Goal: Transaction & Acquisition: Book appointment/travel/reservation

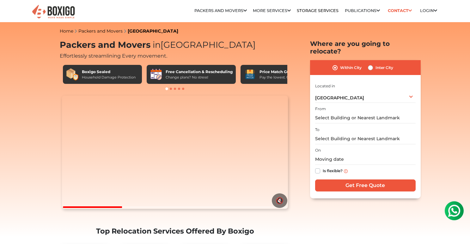
click at [376, 64] on label "Inter City" at bounding box center [385, 68] width 18 height 8
click at [372, 64] on input "Inter City" at bounding box center [370, 67] width 5 height 6
radio input "true"
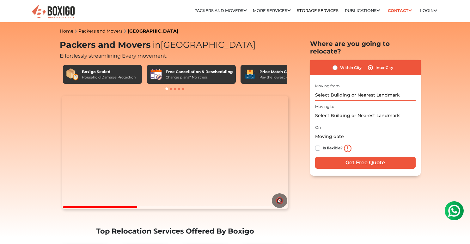
click at [336, 90] on input "text" at bounding box center [365, 95] width 101 height 11
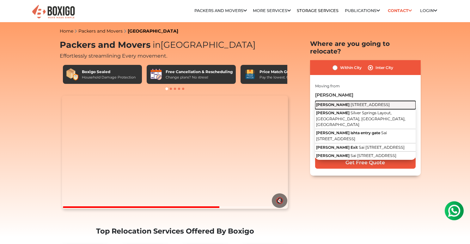
click at [351, 102] on span "6th Cross Road, Silver Springs Layout, Munnekollal, Bengaluru, Karnataka" at bounding box center [370, 104] width 39 height 5
type input "Pavani Ishta, 6th Cross Road, Silver Springs Layout, Munnekollal, Bengaluru, Ka…"
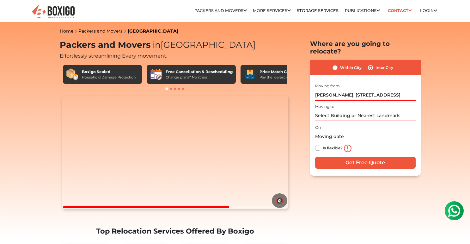
click at [335, 110] on input "text" at bounding box center [365, 115] width 101 height 11
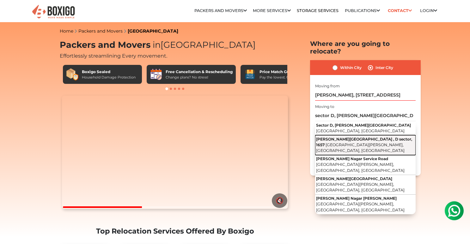
click at [354, 142] on span "Sector D, Sudama Nagar, Indore, Madhya Pradesh" at bounding box center [360, 147] width 89 height 11
type input "Sudama Nagar , D sector, 1657, Sector D, Sudama Nagar, Indore, Madhya Pradesh"
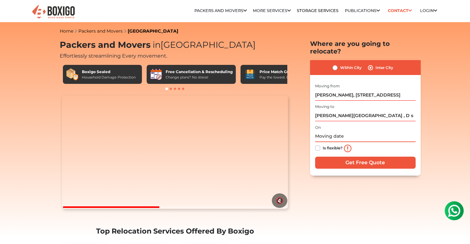
click at [336, 131] on input "text" at bounding box center [365, 136] width 101 height 11
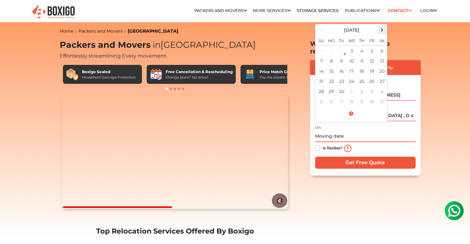
click at [382, 26] on span at bounding box center [382, 30] width 9 height 9
click at [334, 56] on td "6" at bounding box center [332, 61] width 10 height 10
type input "10/06/2025 12:00 AM"
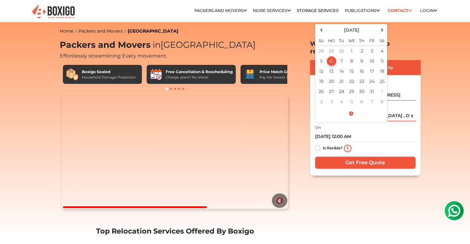
click at [376, 142] on div "Is flexible?" at bounding box center [365, 148] width 101 height 13
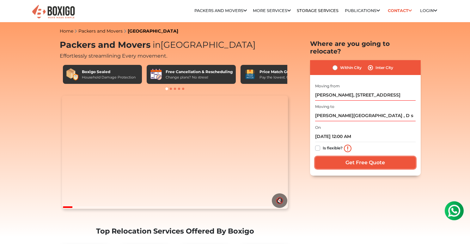
click at [351, 157] on input "Get Free Quote" at bounding box center [365, 163] width 101 height 12
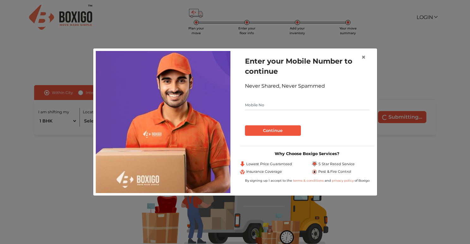
click at [268, 108] on input "text" at bounding box center [307, 105] width 125 height 10
type input "7718825133"
click at [273, 129] on button "Continue" at bounding box center [273, 130] width 56 height 11
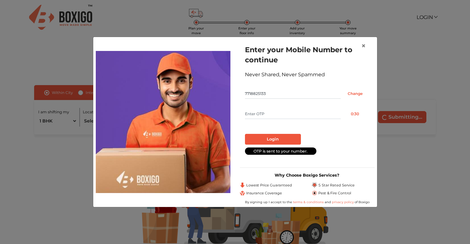
click at [263, 114] on input "text" at bounding box center [293, 114] width 96 height 10
click at [262, 115] on input "text" at bounding box center [293, 114] width 96 height 10
type input "2733"
click at [274, 138] on button "Login" at bounding box center [273, 139] width 56 height 11
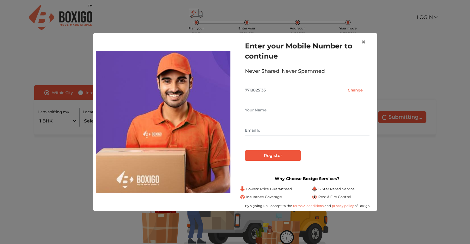
click at [255, 109] on input "text" at bounding box center [307, 110] width 125 height 10
type input "nitin"
click at [267, 131] on input "text" at bounding box center [307, 130] width 125 height 10
type input "[EMAIL_ADDRESS][DOMAIN_NAME]"
click at [273, 156] on input "Register" at bounding box center [273, 155] width 56 height 11
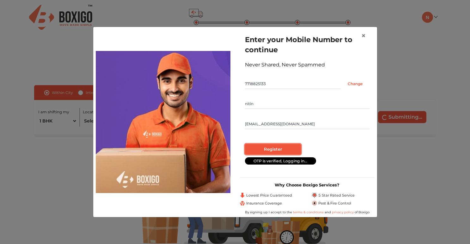
radio input "false"
radio input "true"
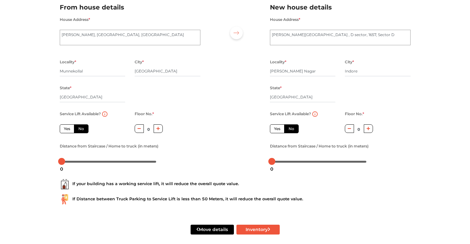
scroll to position [55, 0]
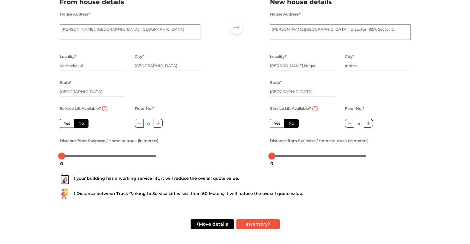
click at [292, 123] on label "No" at bounding box center [291, 123] width 15 height 9
click at [292, 123] on input "No" at bounding box center [291, 123] width 4 height 4
click at [276, 124] on label "Yes" at bounding box center [277, 123] width 15 height 9
click at [276, 124] on input "Yes" at bounding box center [276, 123] width 4 height 4
radio input "true"
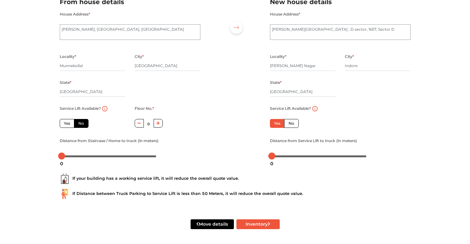
click at [292, 124] on label "No" at bounding box center [291, 123] width 15 height 9
click at [292, 124] on input "No" at bounding box center [291, 123] width 4 height 4
radio input "true"
click at [368, 124] on icon "button" at bounding box center [368, 122] width 3 height 3
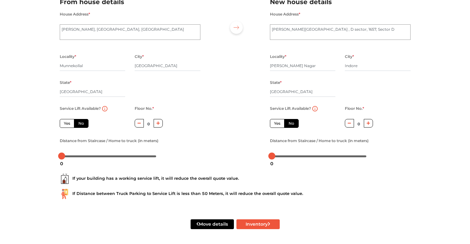
type input "1"
click at [68, 125] on label "Yes" at bounding box center [67, 123] width 15 height 9
click at [68, 125] on input "Yes" at bounding box center [66, 123] width 4 height 4
radio input "true"
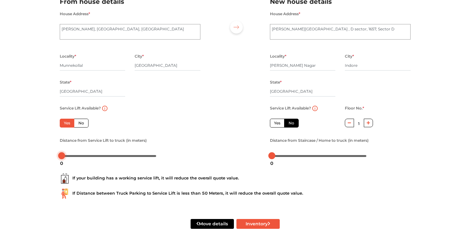
drag, startPoint x: 62, startPoint y: 154, endPoint x: 57, endPoint y: 156, distance: 5.0
click at [57, 156] on div "Distance from Service Lift to truck (in meters)" at bounding box center [130, 148] width 150 height 24
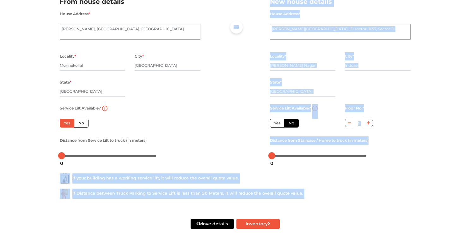
drag, startPoint x: 58, startPoint y: 157, endPoint x: 73, endPoint y: 158, distance: 14.9
click at [73, 158] on body "Plan your move Enter your floor info Add your inventory Your move summary My Mo…" at bounding box center [235, 66] width 470 height 244
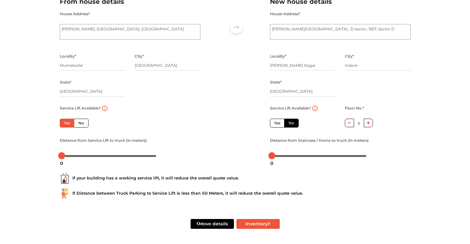
click at [57, 156] on div "Distance from Service Lift to truck (in meters)" at bounding box center [130, 148] width 150 height 24
drag, startPoint x: 61, startPoint y: 156, endPoint x: 86, endPoint y: 156, distance: 25.3
click at [86, 156] on div at bounding box center [87, 155] width 7 height 7
drag, startPoint x: 86, startPoint y: 156, endPoint x: 99, endPoint y: 159, distance: 13.0
click at [99, 159] on body "Plan your move Enter your floor info Add your inventory Your move summary My Mo…" at bounding box center [235, 66] width 470 height 244
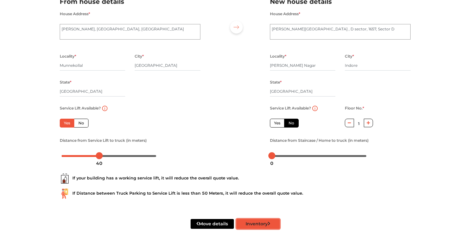
click at [265, 224] on button "Inventory" at bounding box center [258, 224] width 43 height 10
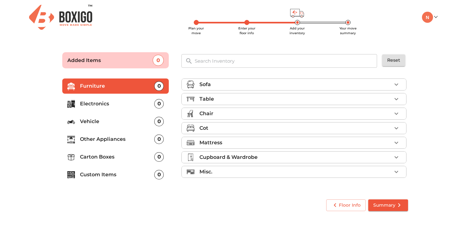
click at [230, 84] on div "Sofa" at bounding box center [296, 85] width 192 height 8
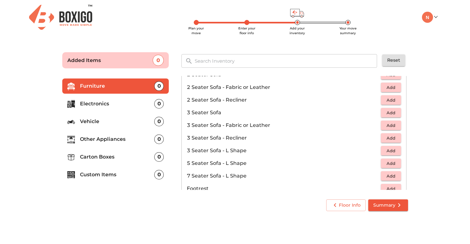
scroll to position [67, 0]
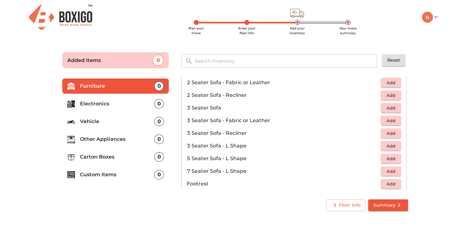
click at [393, 159] on span "Add" at bounding box center [391, 158] width 14 height 7
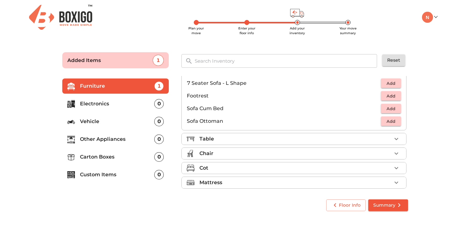
scroll to position [159, 0]
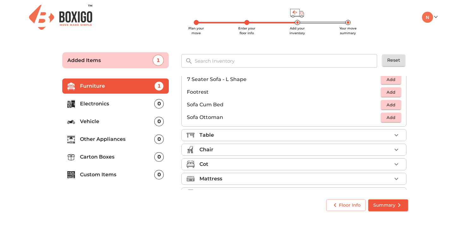
click at [215, 136] on div "Table" at bounding box center [296, 135] width 192 height 8
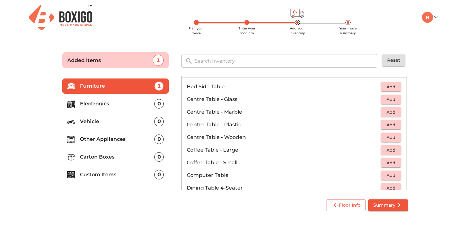
scroll to position [28, 0]
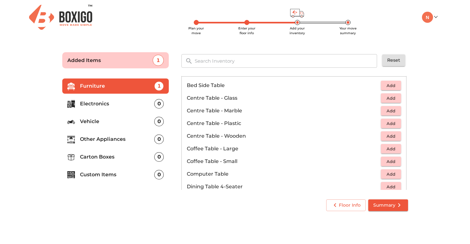
click at [387, 135] on span "Add" at bounding box center [391, 136] width 14 height 7
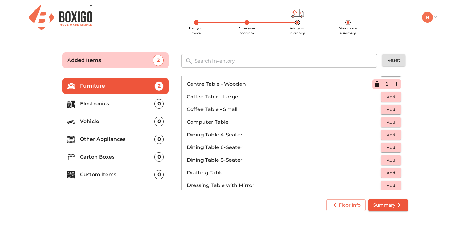
scroll to position [81, 0]
click at [394, 121] on span "Add" at bounding box center [391, 121] width 14 height 7
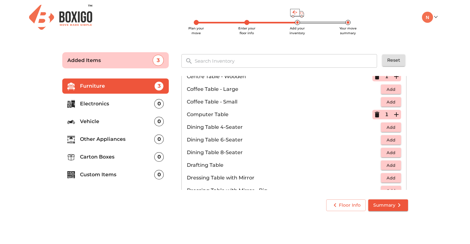
scroll to position [87, 0]
click at [376, 115] on icon "button" at bounding box center [377, 115] width 4 height 6
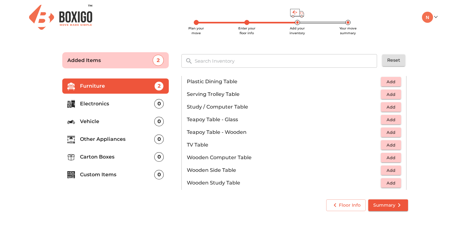
scroll to position [337, 0]
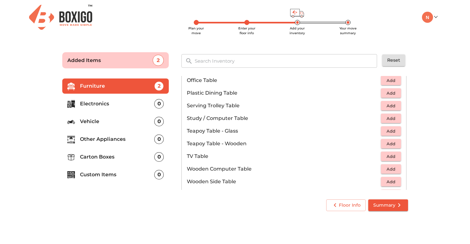
click at [389, 120] on span "Add" at bounding box center [391, 118] width 14 height 7
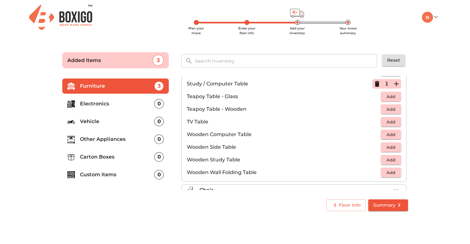
scroll to position [375, 0]
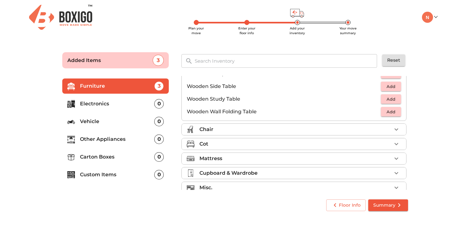
click at [237, 127] on div "Chair" at bounding box center [296, 130] width 192 height 8
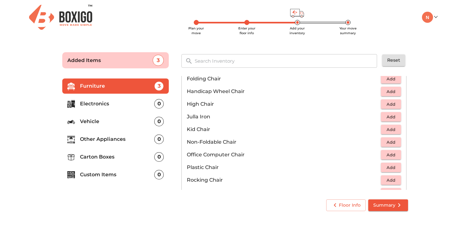
scroll to position [159, 0]
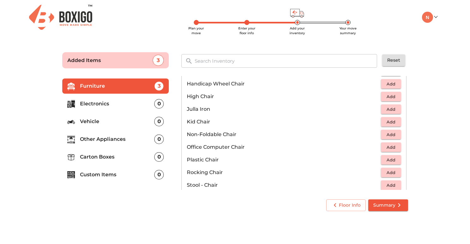
click at [392, 146] on span "Add" at bounding box center [391, 147] width 14 height 7
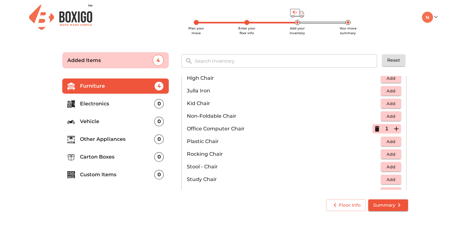
scroll to position [179, 0]
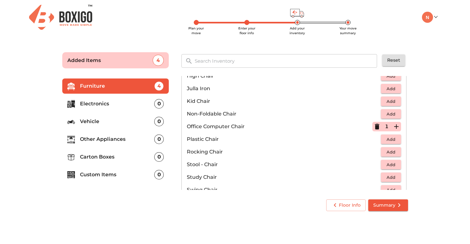
click at [393, 138] on span "Add" at bounding box center [391, 139] width 14 height 7
click at [393, 138] on button "button" at bounding box center [396, 138] width 9 height 9
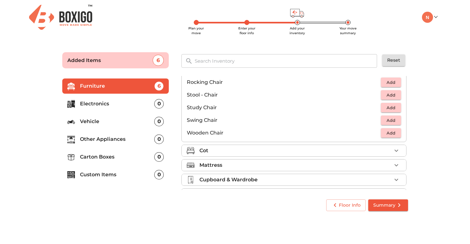
scroll to position [260, 0]
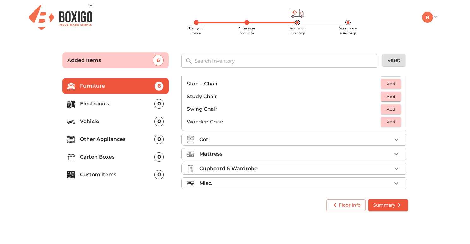
click at [215, 143] on div "Cot" at bounding box center [296, 140] width 192 height 8
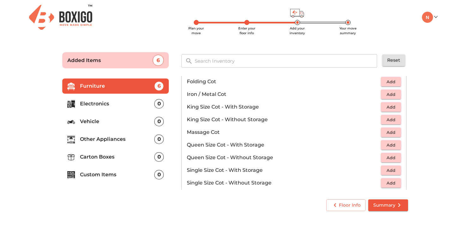
scroll to position [151, 0]
click at [393, 144] on span "Add" at bounding box center [391, 143] width 14 height 7
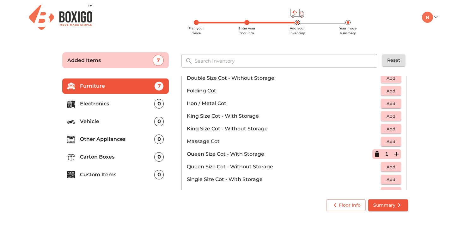
scroll to position [140, 0]
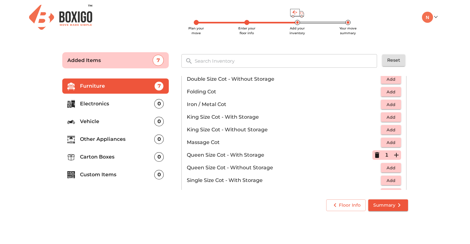
click at [389, 117] on span "Add" at bounding box center [391, 117] width 14 height 7
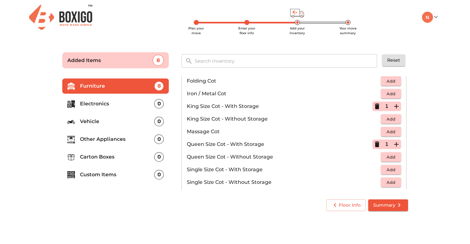
scroll to position [201, 0]
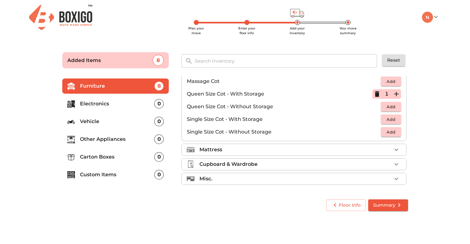
click at [222, 151] on div "Mattress" at bounding box center [296, 150] width 192 height 8
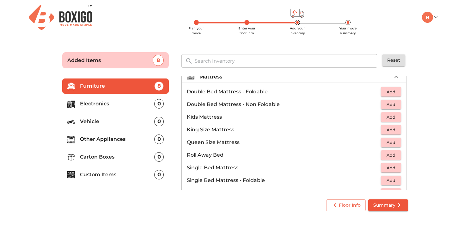
scroll to position [65, 0]
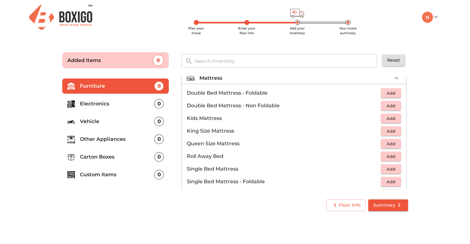
click at [392, 131] on span "Add" at bounding box center [391, 130] width 14 height 7
click at [391, 143] on span "Add" at bounding box center [391, 143] width 14 height 7
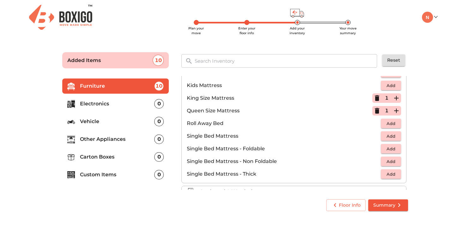
scroll to position [125, 0]
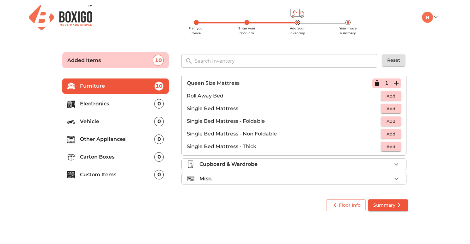
click at [240, 169] on li "Cupboard & Wardrobe" at bounding box center [294, 164] width 225 height 11
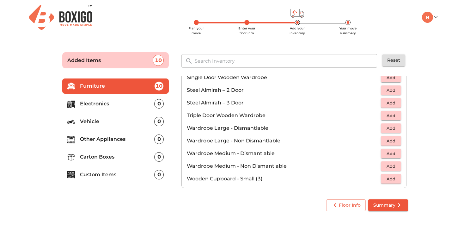
scroll to position [202, 0]
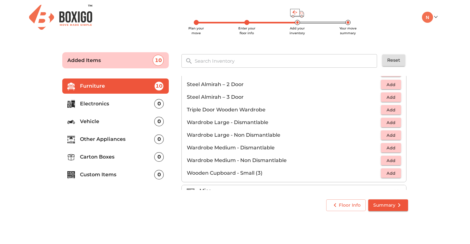
click at [387, 109] on span "Add" at bounding box center [391, 109] width 14 height 7
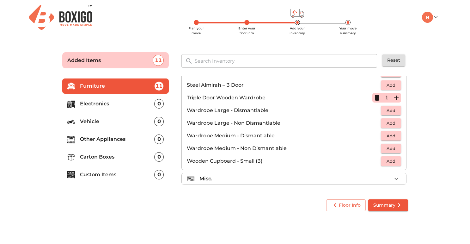
click at [234, 181] on div "Misc." at bounding box center [296, 179] width 192 height 8
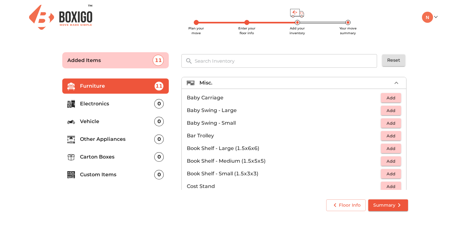
scroll to position [90, 0]
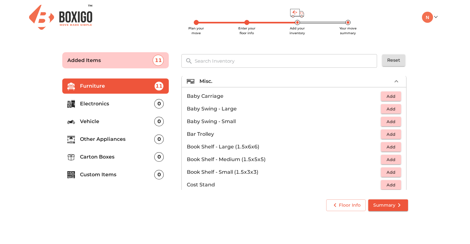
click at [124, 33] on div "Plan your move Enter your floor info Add your inventory Your move summary My Mo…" at bounding box center [235, 17] width 414 height 34
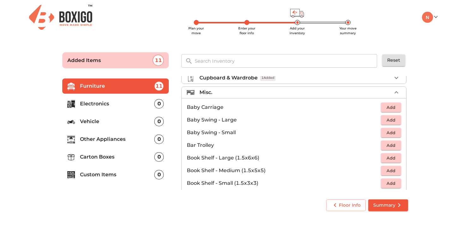
scroll to position [88, 0]
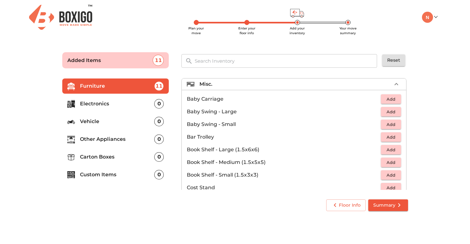
click at [389, 139] on span "Add" at bounding box center [391, 137] width 14 height 7
click at [392, 126] on span "Add" at bounding box center [391, 124] width 14 height 7
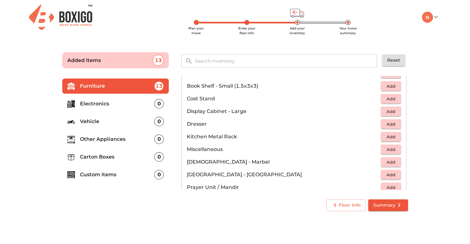
scroll to position [188, 0]
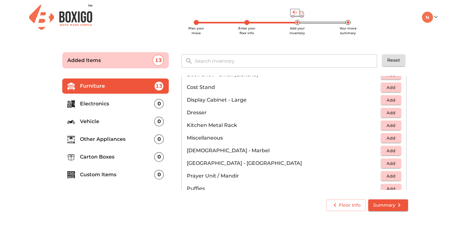
click at [385, 162] on span "Add" at bounding box center [391, 163] width 14 height 7
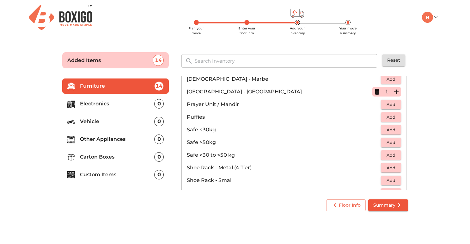
scroll to position [316, 0]
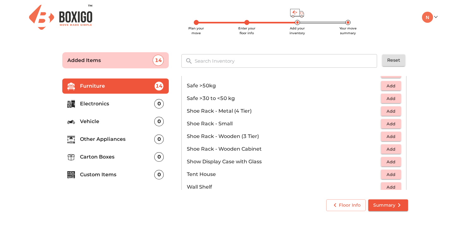
click at [387, 137] on span "Add" at bounding box center [391, 136] width 14 height 7
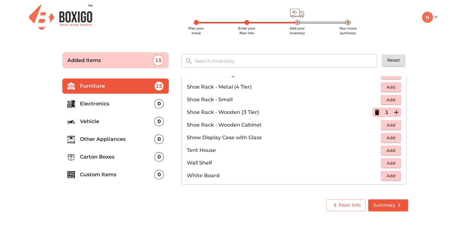
click at [386, 111] on p "1" at bounding box center [386, 113] width 3 height 8
click at [376, 112] on icon "button" at bounding box center [377, 112] width 4 height 6
click at [383, 126] on button "Add" at bounding box center [391, 125] width 20 height 10
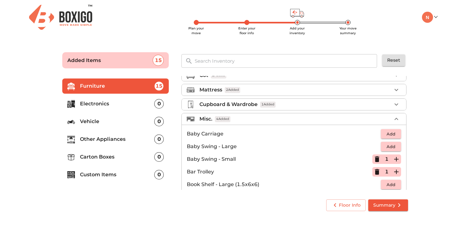
scroll to position [45, 0]
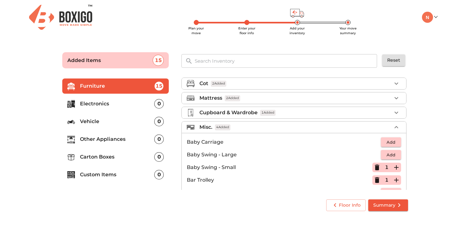
click at [110, 108] on li "Electronics 0" at bounding box center [115, 103] width 107 height 15
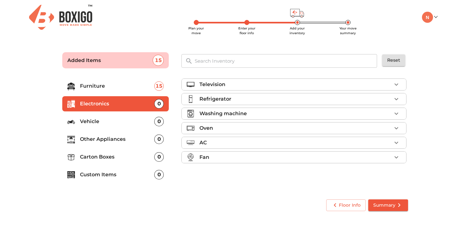
scroll to position [0, 0]
click at [226, 85] on div "Television" at bounding box center [296, 85] width 192 height 8
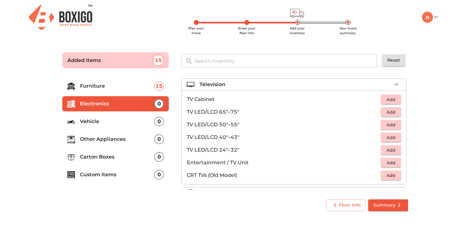
click at [385, 140] on span "Add" at bounding box center [391, 137] width 14 height 7
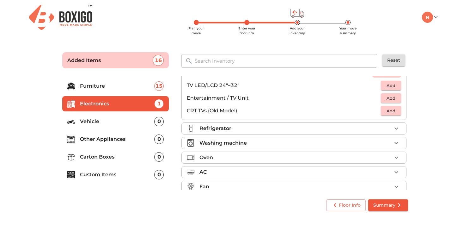
scroll to position [65, 0]
click at [209, 129] on p "Refrigerator" at bounding box center [216, 128] width 32 height 8
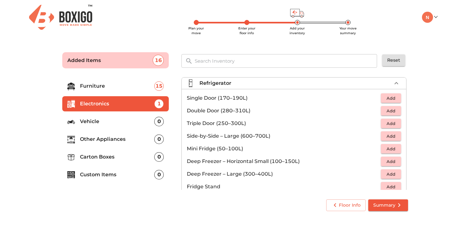
scroll to position [15, 0]
click at [388, 113] on span "Add" at bounding box center [391, 111] width 14 height 7
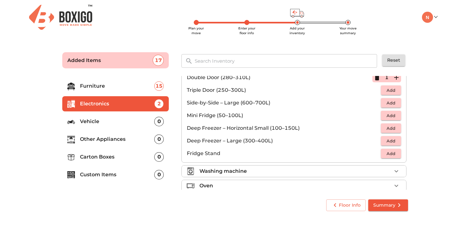
scroll to position [66, 0]
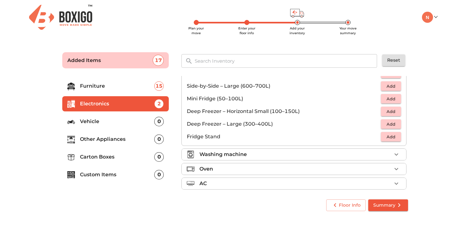
click at [227, 154] on p "Washing machine" at bounding box center [223, 155] width 47 height 8
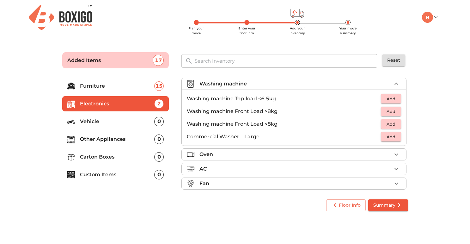
scroll to position [29, 0]
click at [389, 129] on button "Add" at bounding box center [391, 125] width 20 height 10
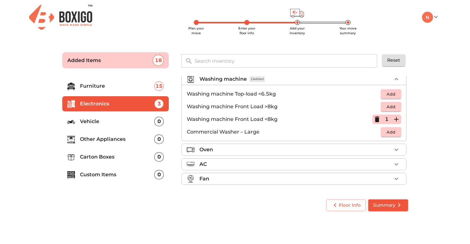
click at [216, 154] on li "Oven" at bounding box center [294, 149] width 225 height 11
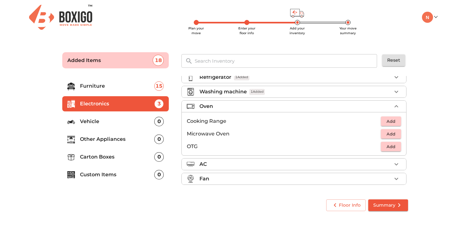
scroll to position [22, 0]
click at [389, 134] on span "Add" at bounding box center [391, 133] width 14 height 7
click at [264, 166] on div "AC" at bounding box center [296, 164] width 192 height 8
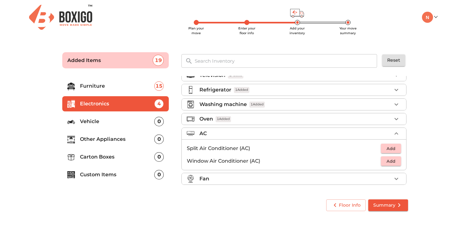
scroll to position [9, 0]
click at [388, 147] on span "Add" at bounding box center [391, 148] width 14 height 7
click at [273, 180] on div "Fan" at bounding box center [296, 179] width 192 height 8
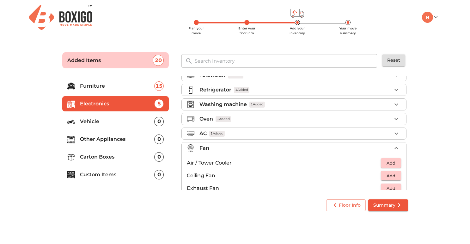
scroll to position [15, 0]
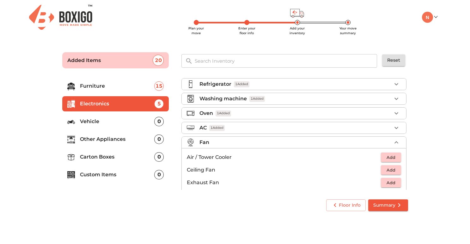
click at [389, 161] on span "Add" at bounding box center [391, 157] width 14 height 7
click at [94, 127] on li "Vehicle 0" at bounding box center [115, 121] width 107 height 15
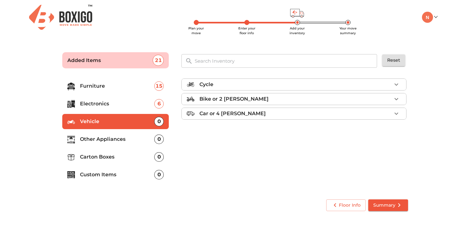
click at [247, 100] on div "Bike or 2 [PERSON_NAME]" at bounding box center [296, 99] width 192 height 8
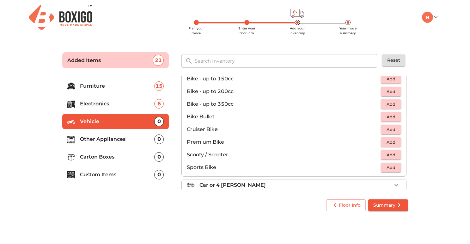
scroll to position [41, 0]
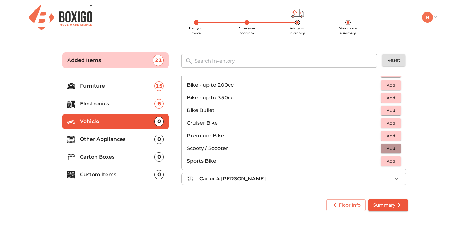
click at [394, 146] on span "Add" at bounding box center [391, 148] width 14 height 7
click at [116, 144] on li "Other Appliances 0" at bounding box center [115, 139] width 107 height 15
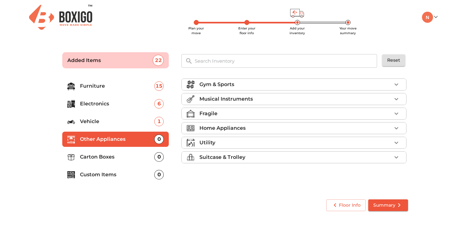
click at [232, 87] on p "Gym & Sports" at bounding box center [217, 85] width 35 height 8
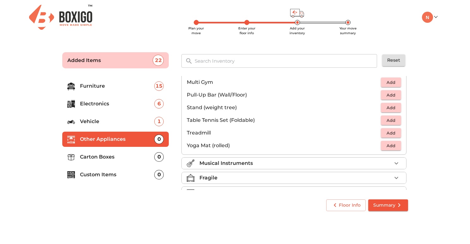
scroll to position [166, 0]
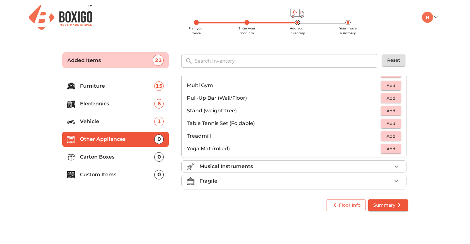
click at [389, 148] on span "Add" at bounding box center [391, 148] width 14 height 7
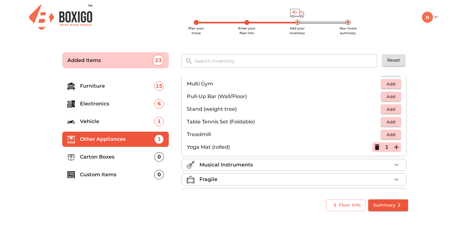
scroll to position [212, 0]
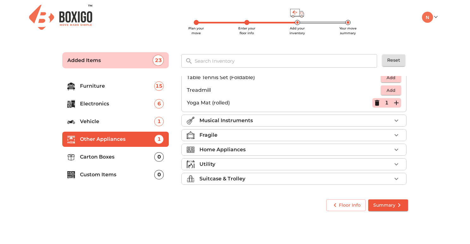
click at [232, 122] on p "Musical Instruments" at bounding box center [226, 121] width 53 height 8
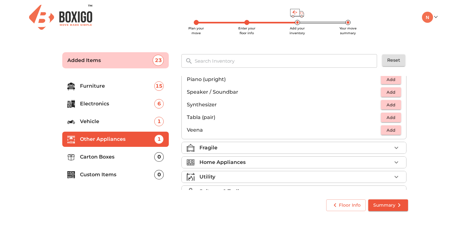
click at [218, 147] on div "Fragile" at bounding box center [296, 148] width 192 height 8
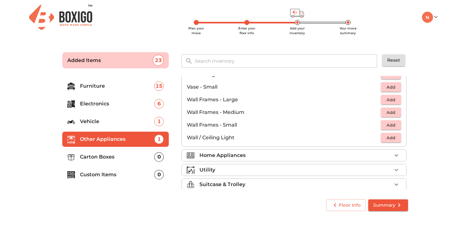
scroll to position [427, 0]
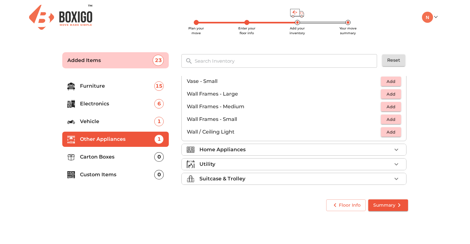
click at [220, 153] on p "Home Appliances" at bounding box center [223, 150] width 46 height 8
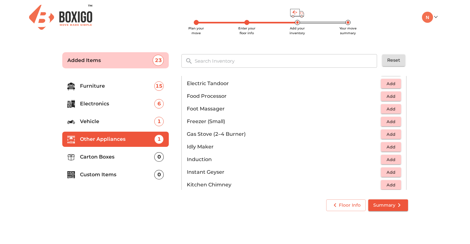
scroll to position [224, 0]
click at [386, 135] on span "Add" at bounding box center [391, 133] width 14 height 7
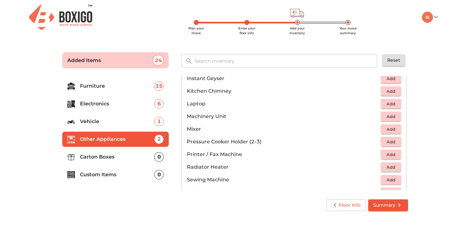
scroll to position [321, 0]
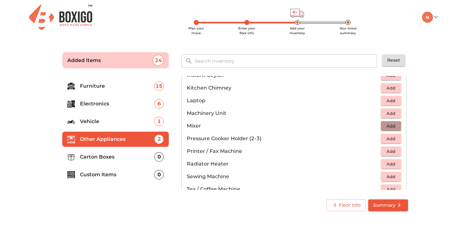
click at [390, 127] on span "Add" at bounding box center [391, 125] width 14 height 7
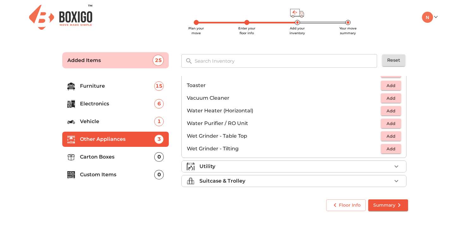
scroll to position [439, 0]
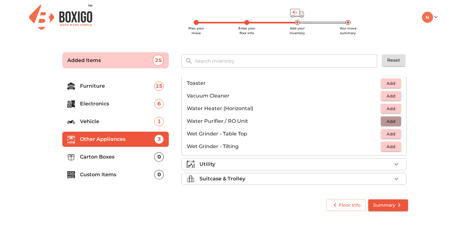
click at [392, 122] on span "Add" at bounding box center [391, 121] width 14 height 7
click at [212, 159] on li "Utility" at bounding box center [294, 164] width 225 height 11
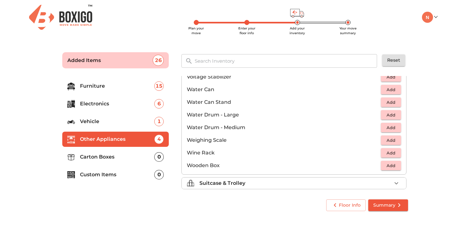
scroll to position [477, 0]
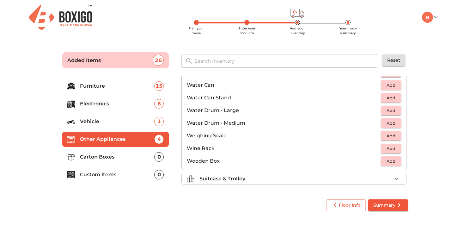
click at [221, 182] on p "Suitcase & Trolley" at bounding box center [223, 179] width 46 height 8
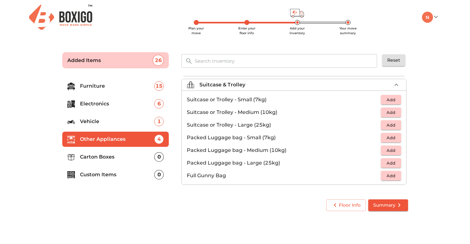
scroll to position [72, 0]
click at [389, 151] on span "Add" at bounding box center [391, 150] width 14 height 7
click at [389, 151] on div "1" at bounding box center [387, 150] width 29 height 9
click at [396, 150] on icon "button" at bounding box center [397, 150] width 4 height 4
click at [394, 125] on span "Add" at bounding box center [391, 124] width 14 height 7
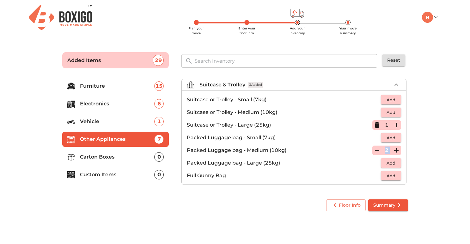
click at [399, 125] on icon "button" at bounding box center [397, 125] width 8 height 8
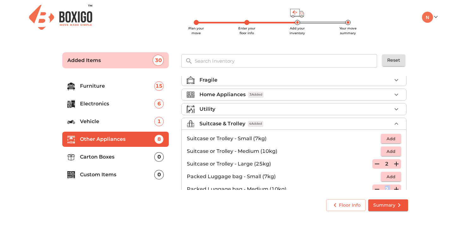
scroll to position [32, 0]
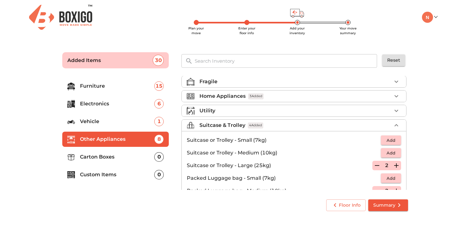
click at [103, 159] on p "Carton Boxes" at bounding box center [117, 157] width 75 height 8
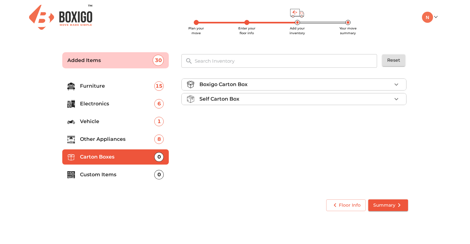
click at [233, 101] on p "Self Carton Box" at bounding box center [220, 99] width 40 height 8
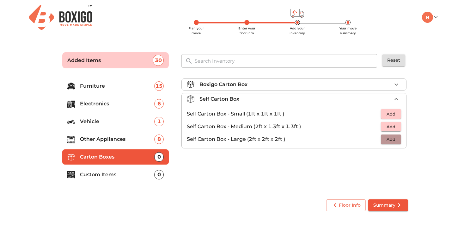
click at [392, 139] on span "Add" at bounding box center [391, 139] width 14 height 7
click at [221, 86] on p "Boxigo Carton Box" at bounding box center [224, 85] width 48 height 8
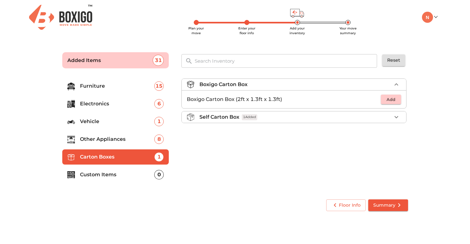
click at [103, 176] on p "Custom Items" at bounding box center [117, 175] width 75 height 8
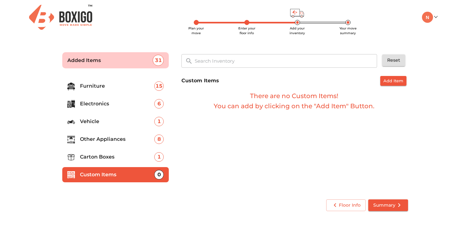
click at [115, 157] on p "Carton Boxes" at bounding box center [117, 157] width 75 height 8
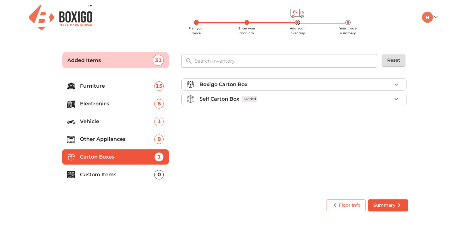
click at [111, 138] on p "Other Appliances" at bounding box center [117, 139] width 75 height 8
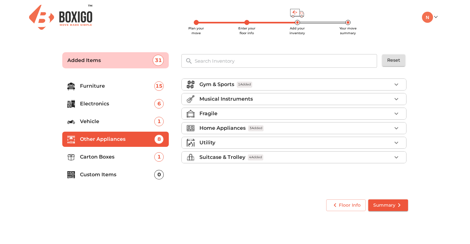
click at [98, 118] on p "Vehicle" at bounding box center [117, 122] width 75 height 8
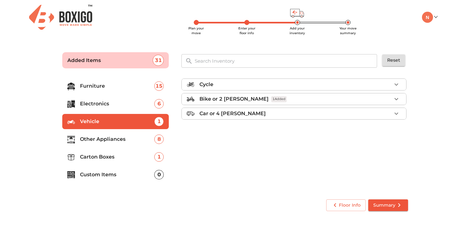
click at [98, 107] on p "Electronics" at bounding box center [117, 104] width 75 height 8
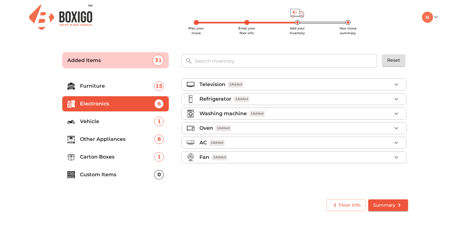
click at [97, 90] on p "Furniture" at bounding box center [117, 86] width 75 height 8
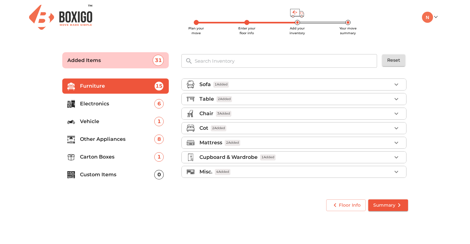
click at [98, 173] on p "Custom Items" at bounding box center [117, 175] width 75 height 8
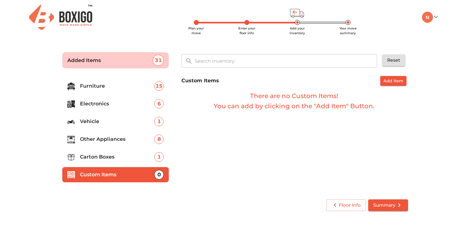
click at [100, 155] on p "Carton Boxes" at bounding box center [117, 157] width 75 height 8
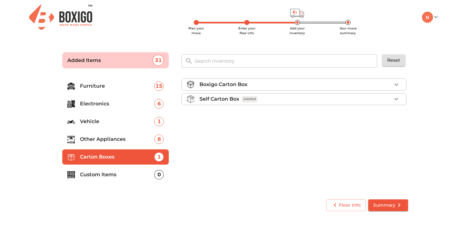
click at [211, 87] on p "Boxigo Carton Box" at bounding box center [224, 85] width 48 height 8
click at [392, 100] on span "Add" at bounding box center [391, 99] width 14 height 7
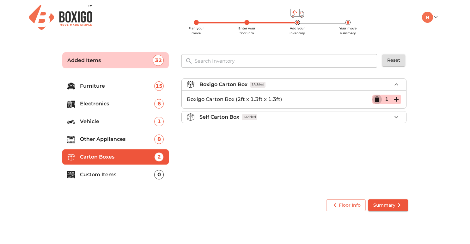
click at [379, 100] on icon "button" at bounding box center [377, 99] width 4 height 6
click at [392, 99] on span "Add" at bounding box center [391, 99] width 14 height 7
click at [396, 99] on icon "button" at bounding box center [397, 100] width 8 height 8
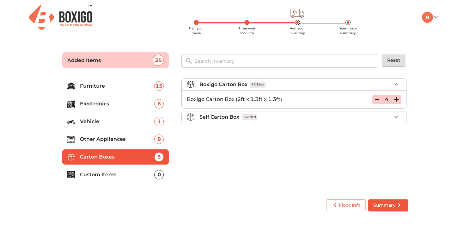
click at [396, 99] on icon "button" at bounding box center [397, 100] width 8 height 8
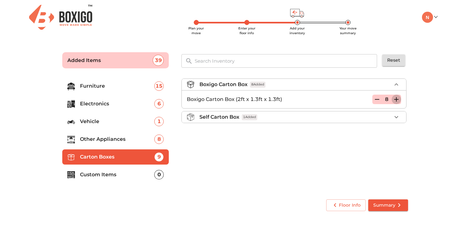
click at [396, 99] on icon "button" at bounding box center [397, 100] width 8 height 8
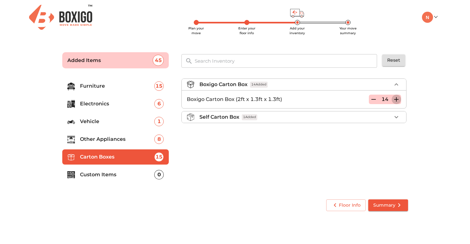
click at [396, 99] on icon "button" at bounding box center [397, 100] width 8 height 8
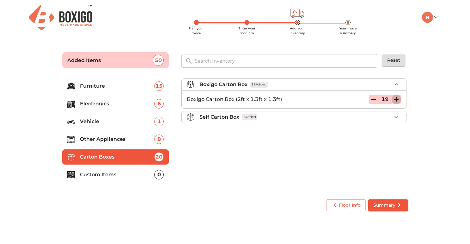
click at [396, 99] on icon "button" at bounding box center [397, 100] width 8 height 8
click at [386, 202] on span "Summary" at bounding box center [389, 205] width 30 height 8
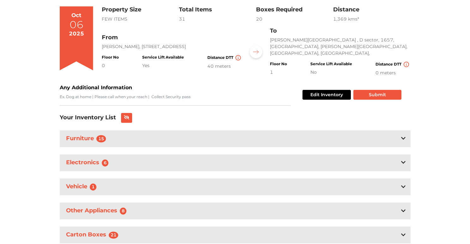
scroll to position [52, 0]
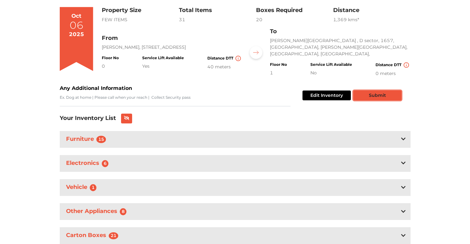
click at [375, 95] on button "Submit" at bounding box center [378, 95] width 48 height 10
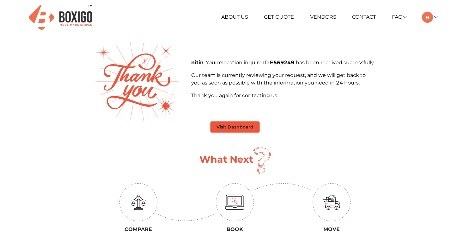
click at [244, 125] on button "Visit Dashboard" at bounding box center [235, 127] width 48 height 10
